Goal: Information Seeking & Learning: Learn about a topic

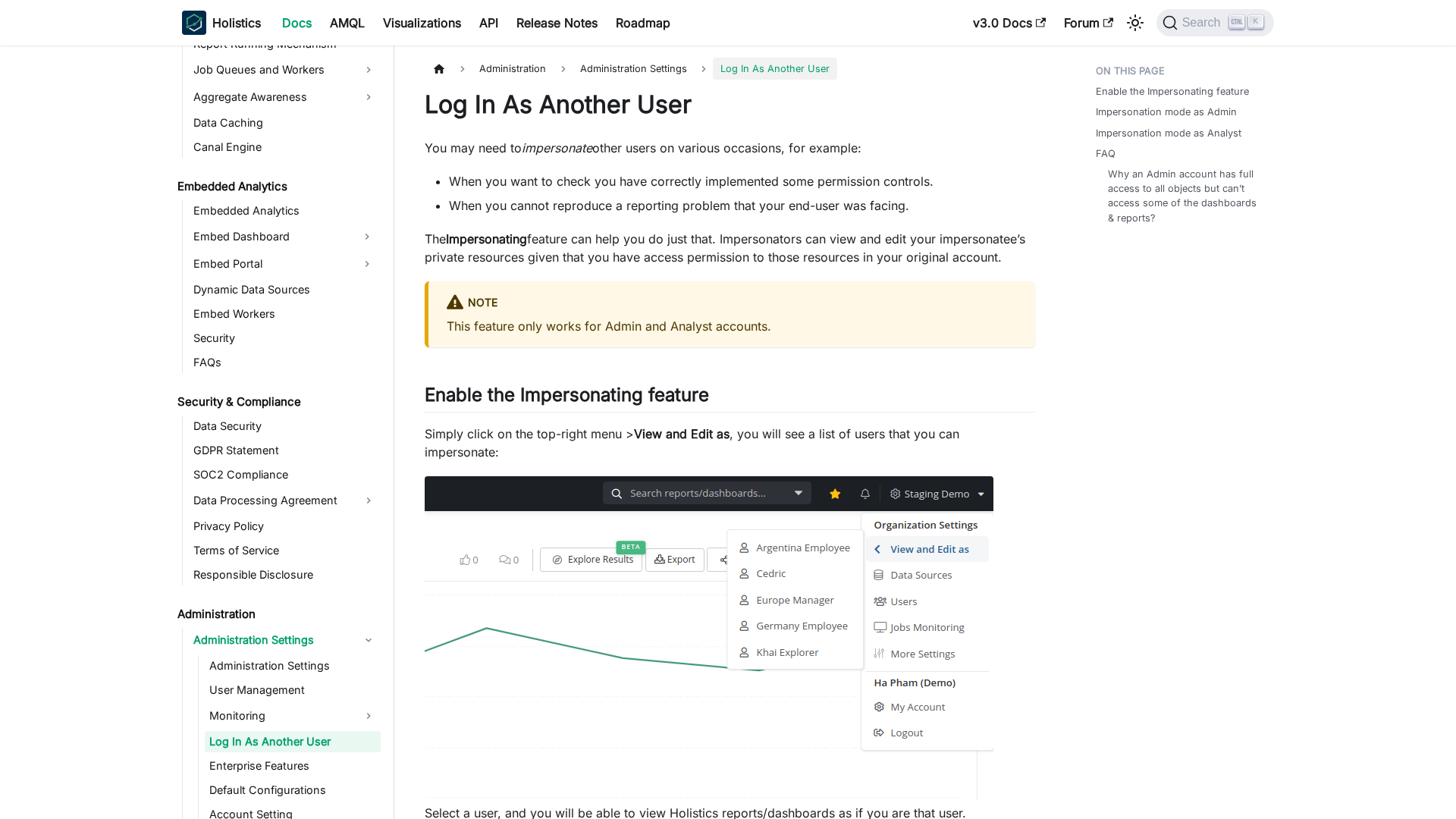
scroll to position [1565, 0]
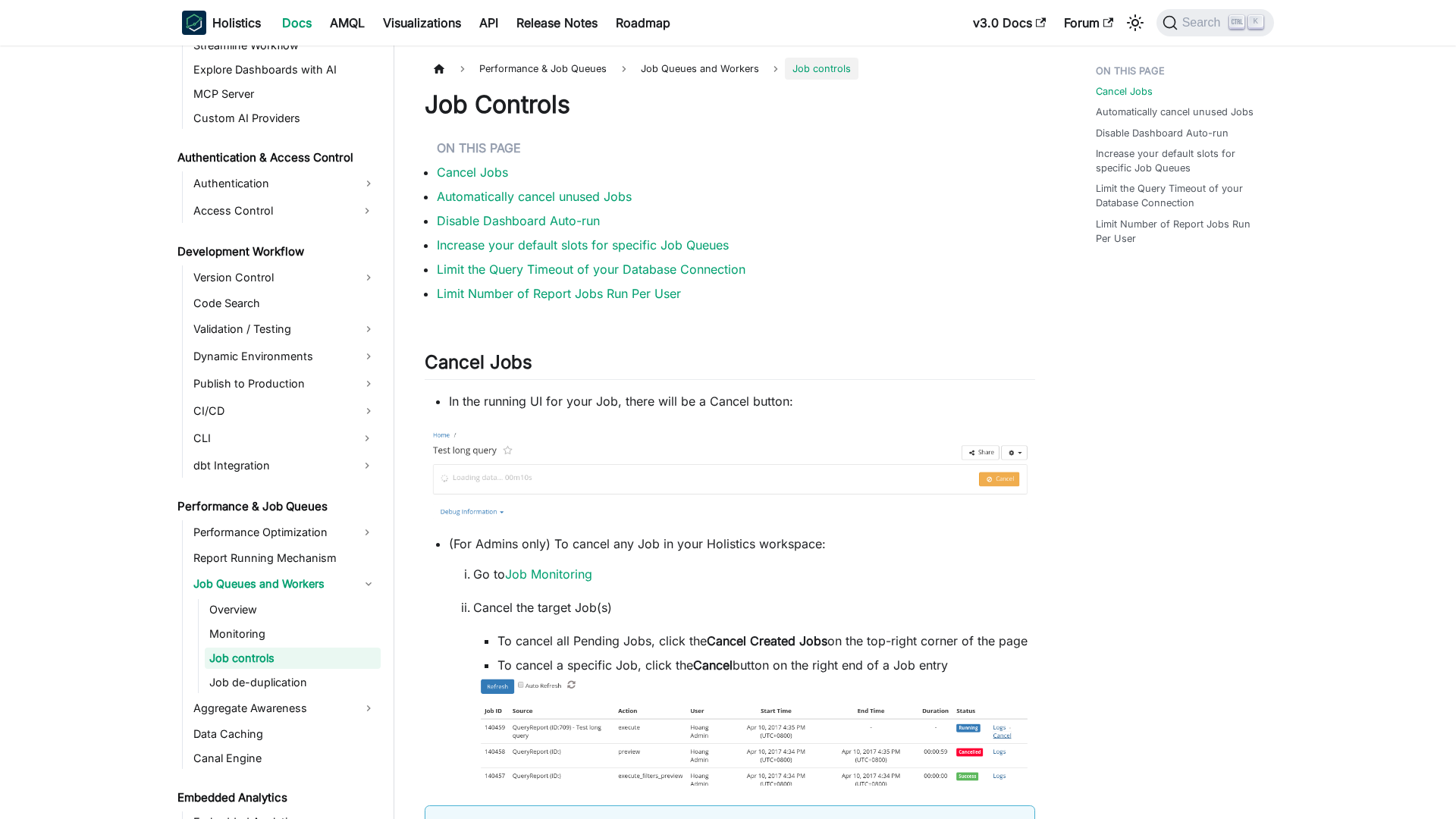
scroll to position [968, 0]
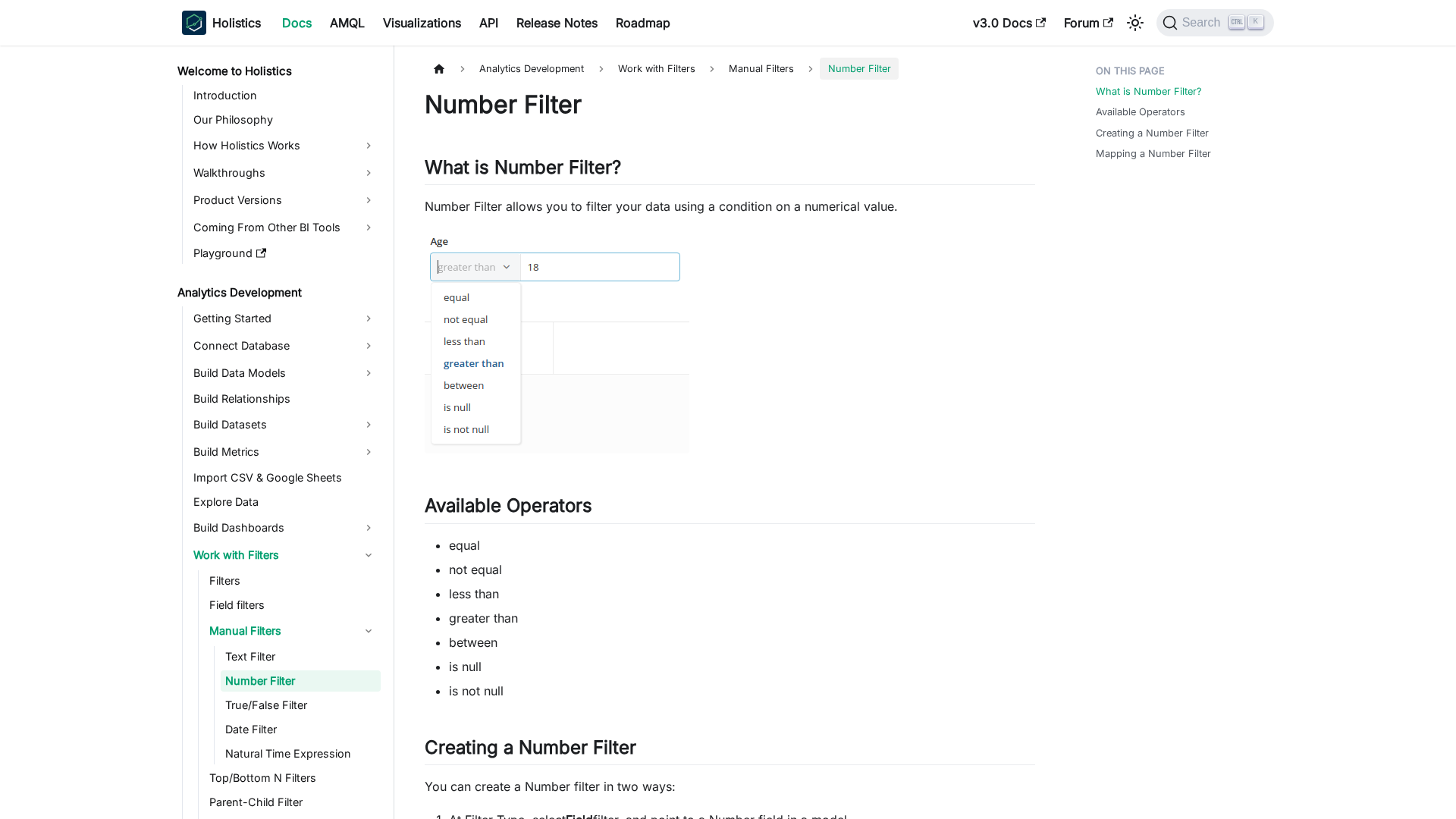
scroll to position [27, 0]
